Goal: Browse casually

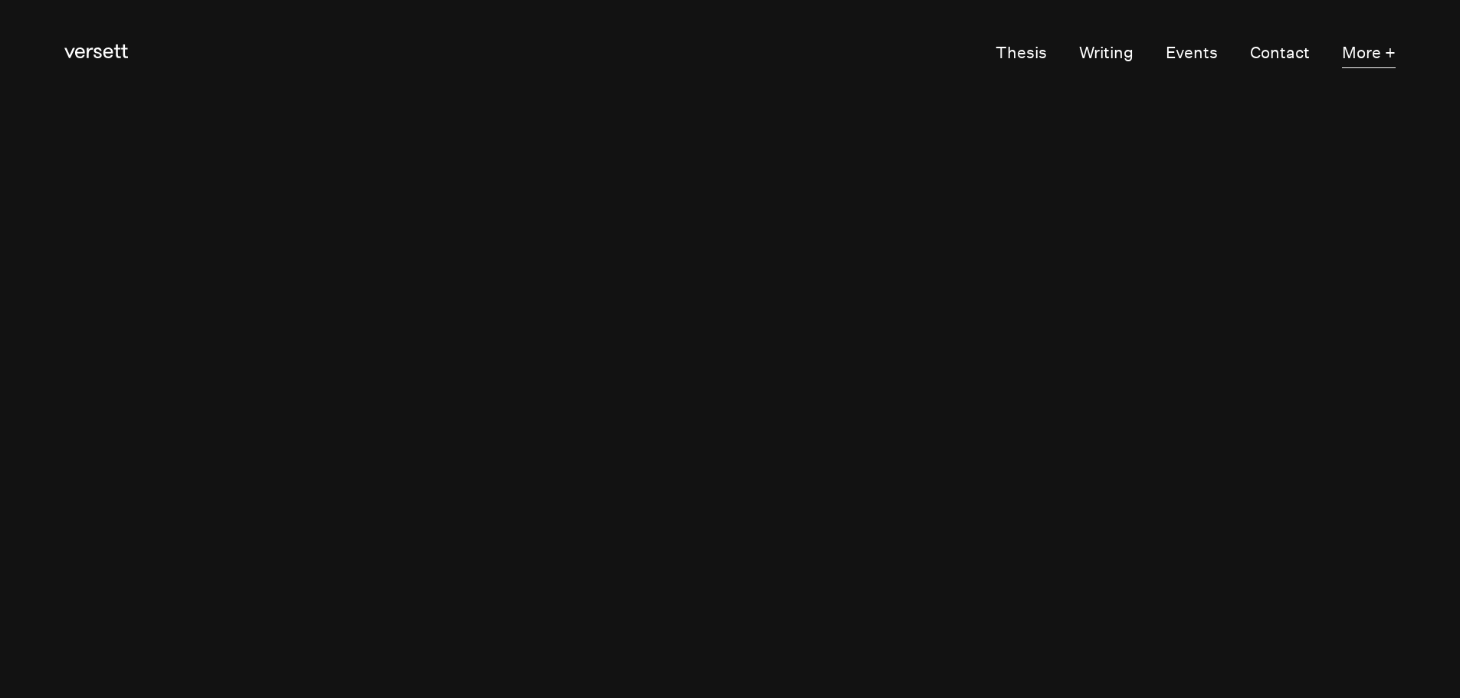
click at [1383, 55] on button "More +" at bounding box center [1369, 53] width 54 height 31
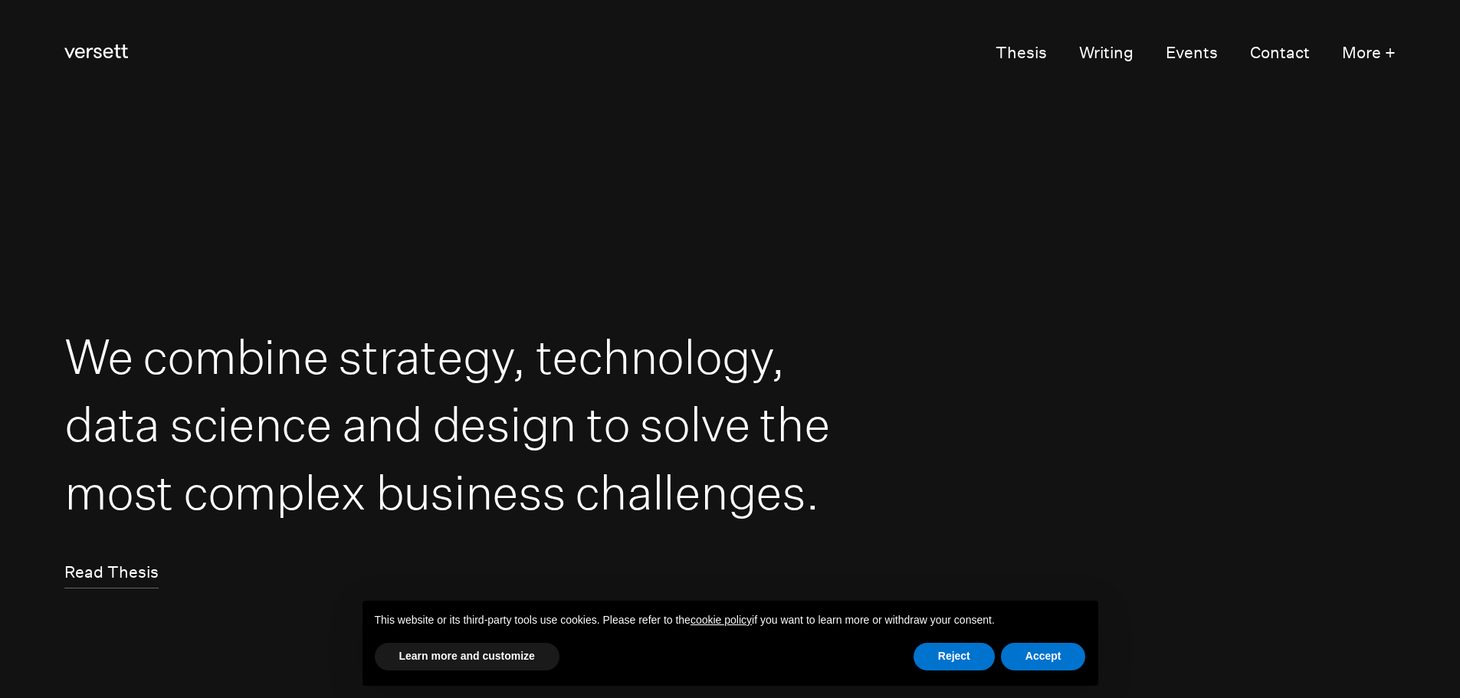
click at [960, 635] on div "This website or its third-party tools use cookies. Please refer to the cookie p…" at bounding box center [730, 621] width 736 height 40
click at [957, 643] on button "Reject" at bounding box center [953, 657] width 81 height 28
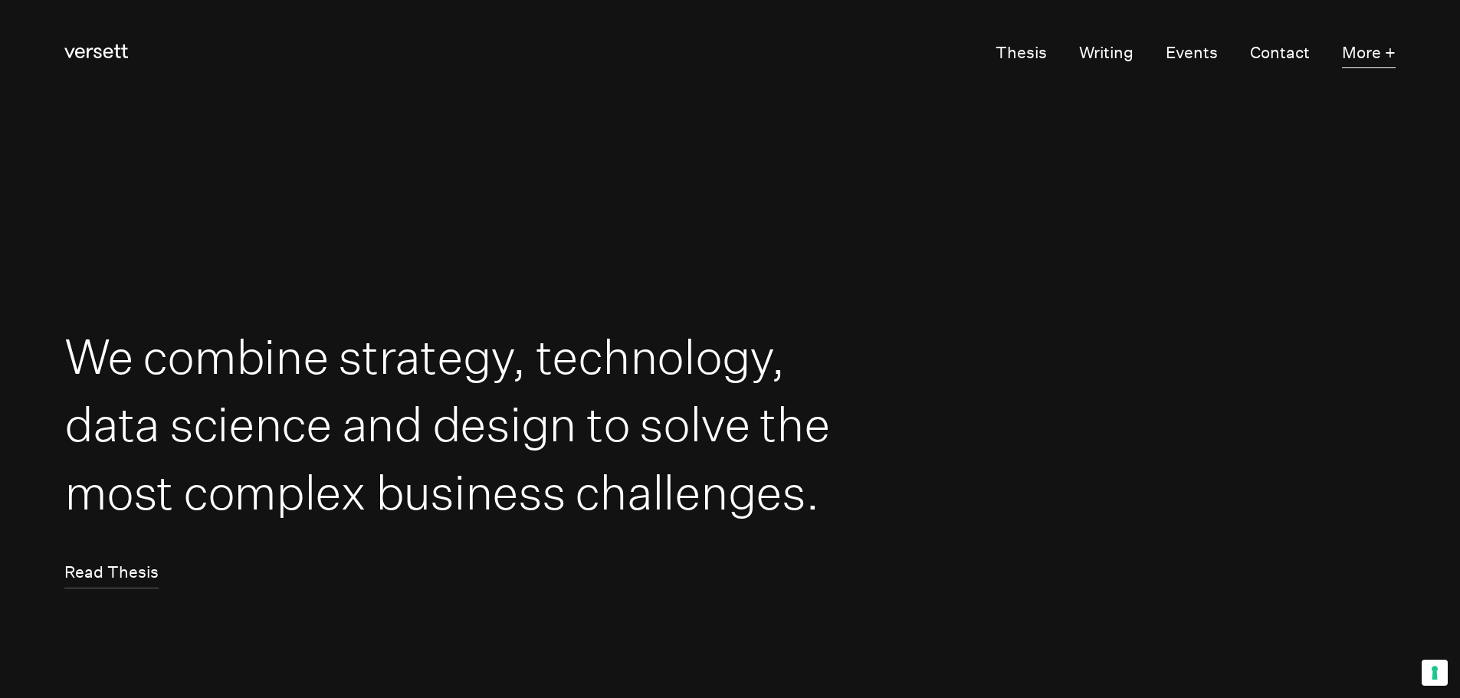
click at [1372, 52] on button "More +" at bounding box center [1369, 53] width 54 height 31
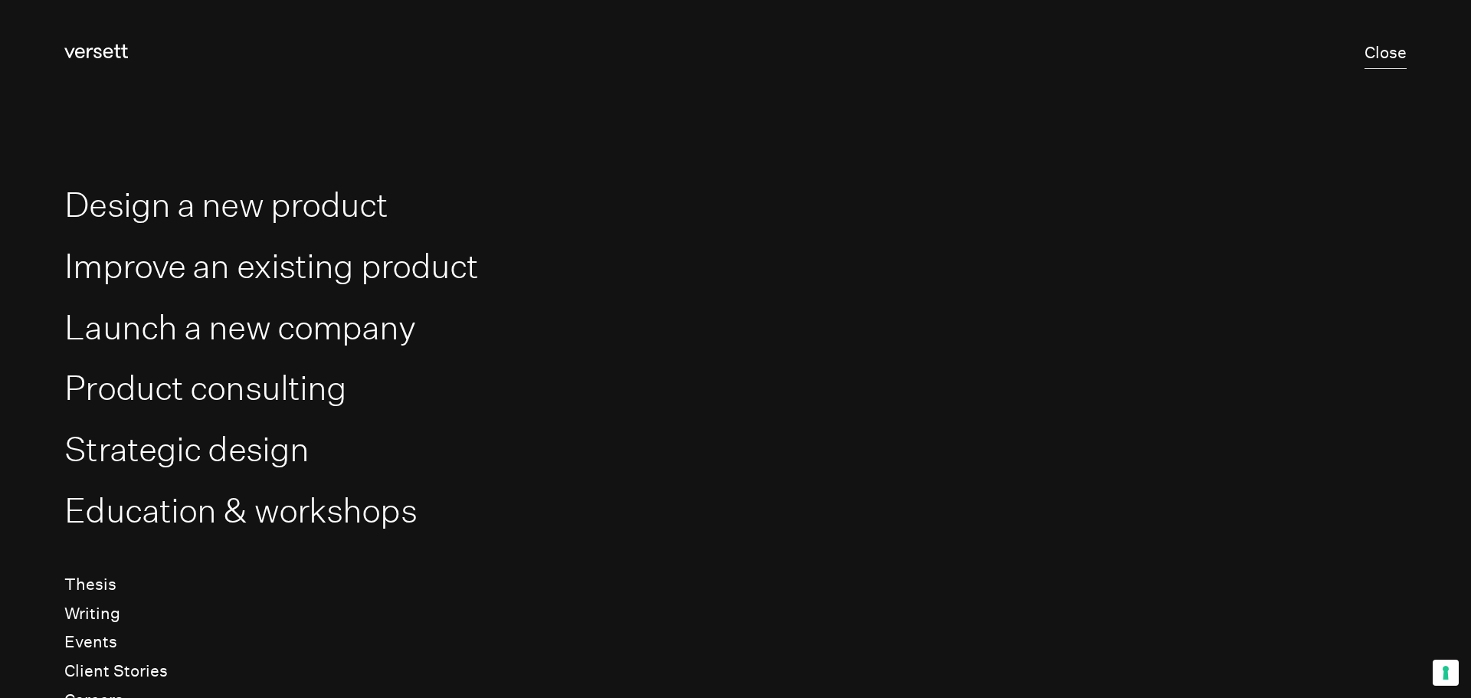
click at [1365, 54] on button "Close" at bounding box center [1386, 53] width 42 height 31
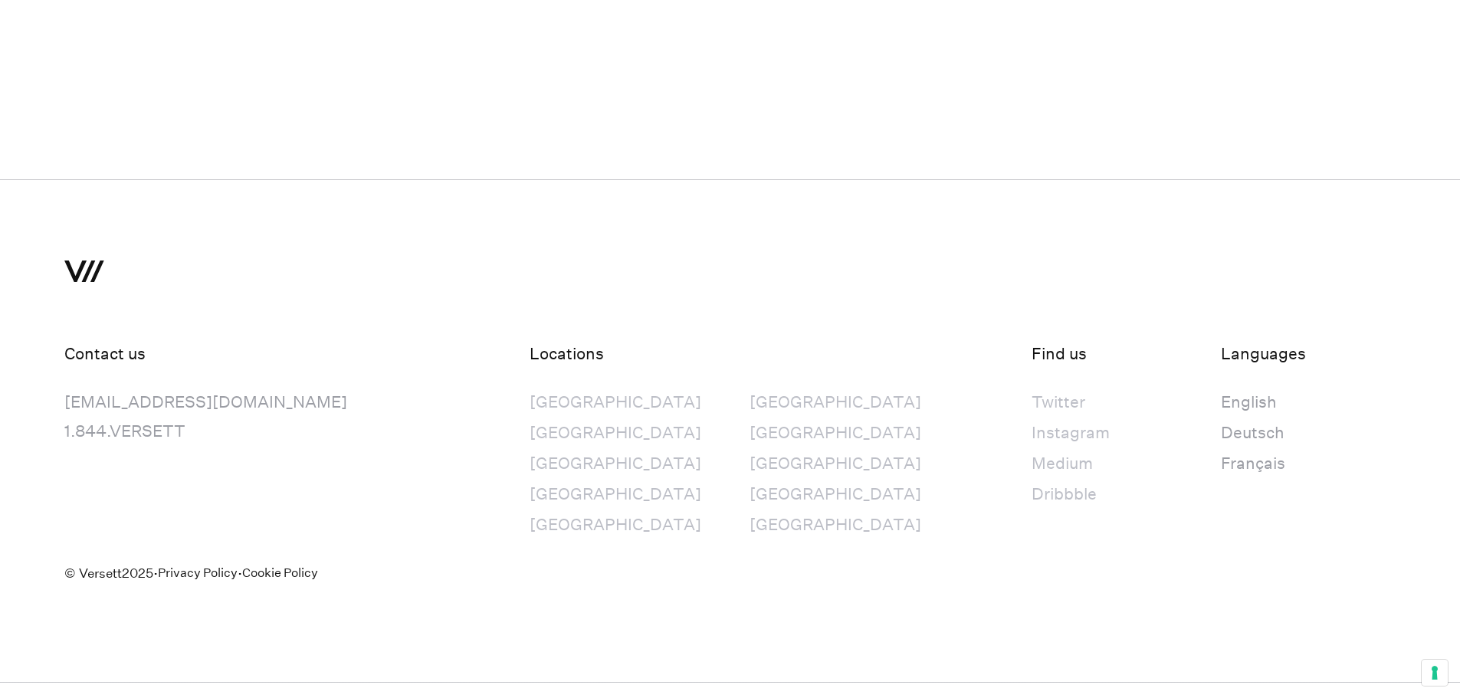
scroll to position [10041, 0]
click at [1437, 660] on input "button" at bounding box center [730, 670] width 1460 height 21
click at [1031, 476] on div "Medium" at bounding box center [1070, 461] width 78 height 29
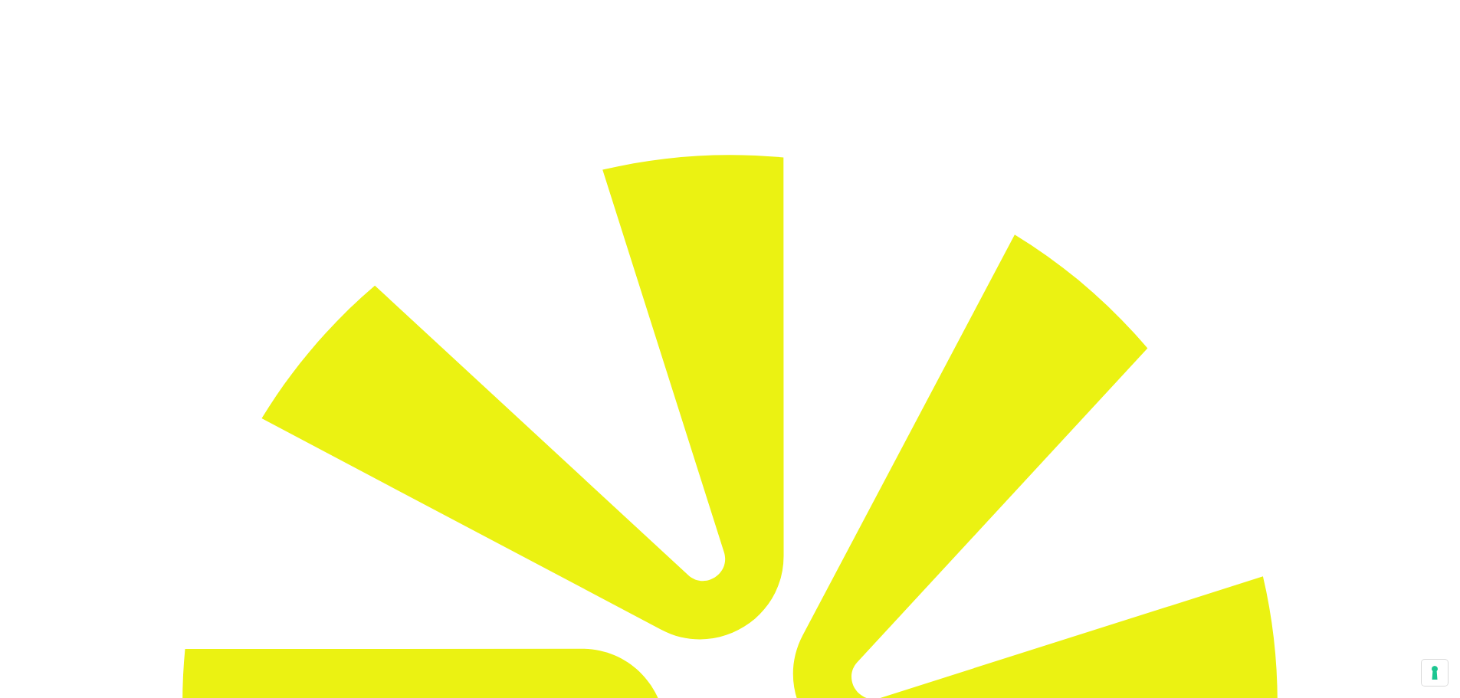
scroll to position [10041, 0]
